Goal: Task Accomplishment & Management: Use online tool/utility

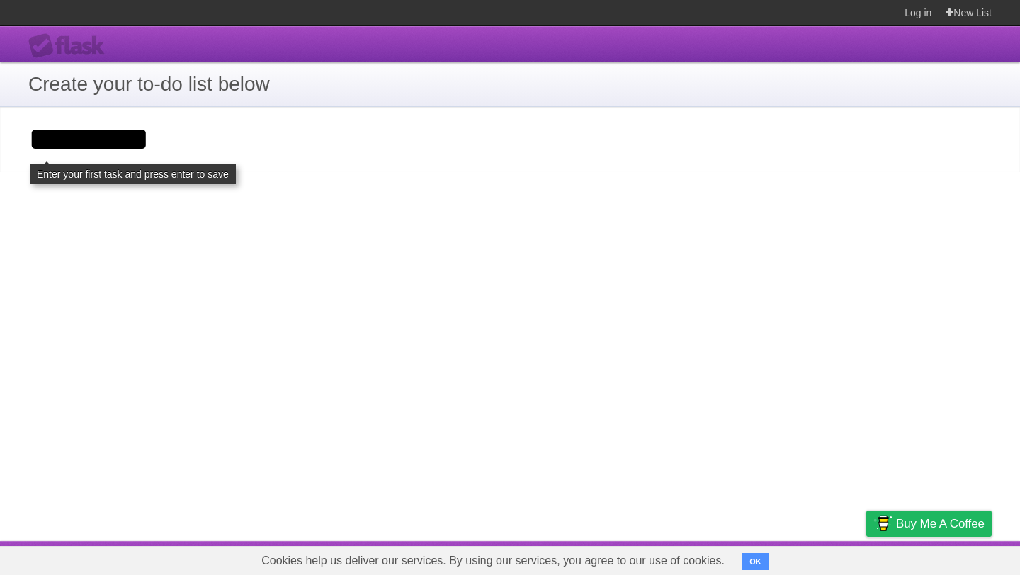
click at [196, 172] on input "*********" at bounding box center [510, 139] width 1020 height 65
click at [162, 172] on input "*********" at bounding box center [510, 139] width 1020 height 65
type input "*********"
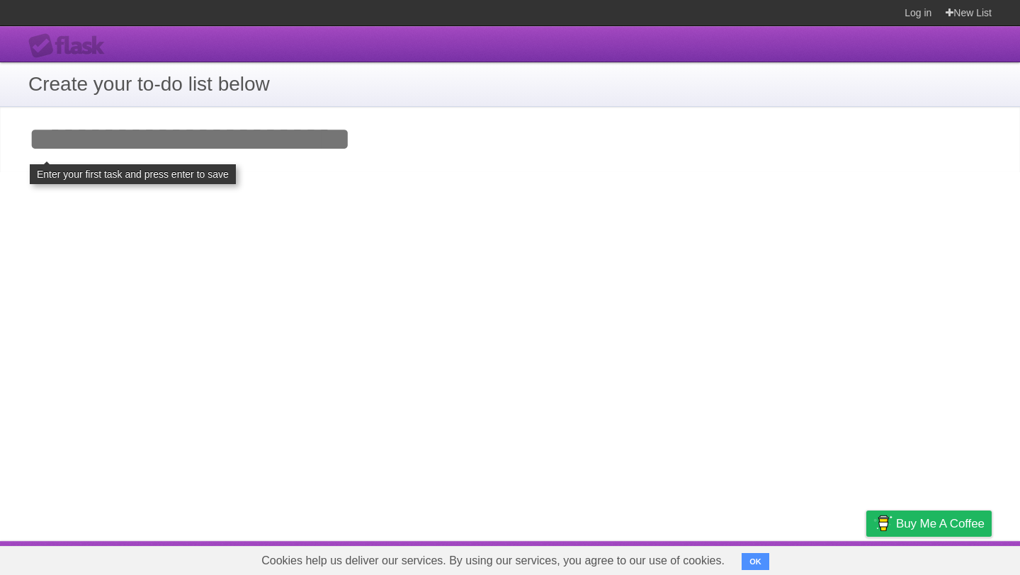
click at [430, 117] on input "Add your first task" at bounding box center [510, 139] width 1020 height 65
